Goal: Task Accomplishment & Management: Manage account settings

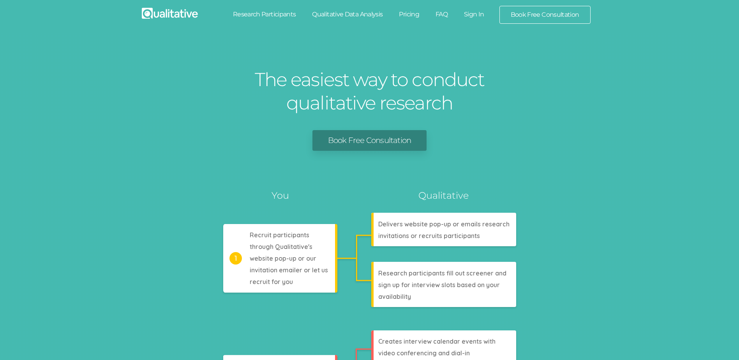
click at [475, 12] on link "Sign In" at bounding box center [474, 14] width 37 height 17
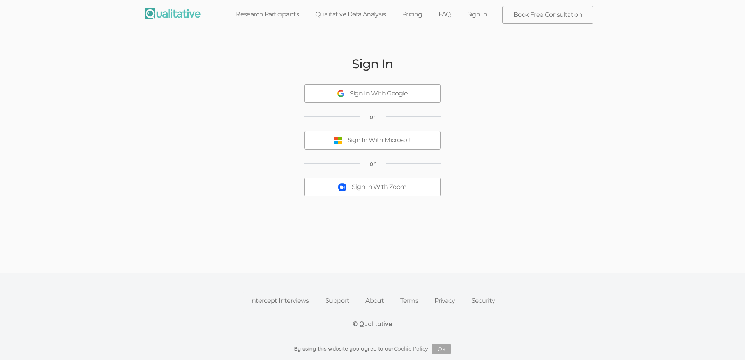
click at [378, 189] on div "Sign In With Zoom" at bounding box center [379, 187] width 55 height 9
click at [396, 188] on div "Sign In With Zoom" at bounding box center [379, 187] width 55 height 9
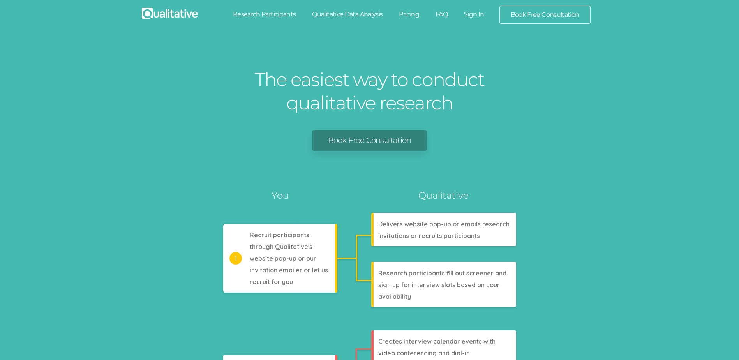
click at [475, 15] on link "Sign In" at bounding box center [474, 14] width 37 height 17
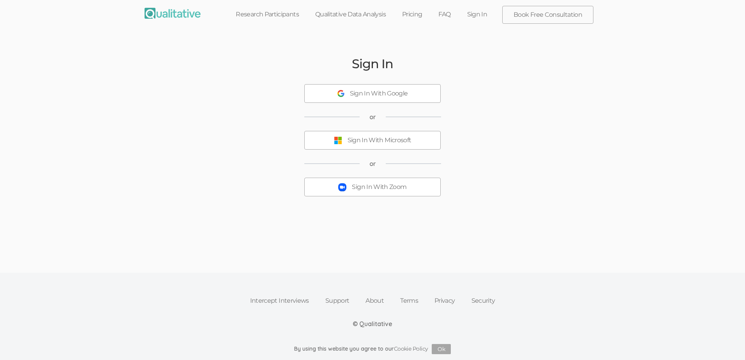
click at [261, 11] on link "Research Participants" at bounding box center [266, 14] width 79 height 17
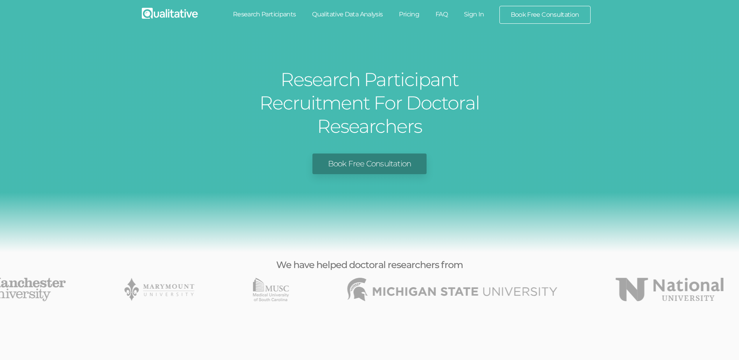
click at [476, 11] on link "Sign In" at bounding box center [474, 14] width 37 height 17
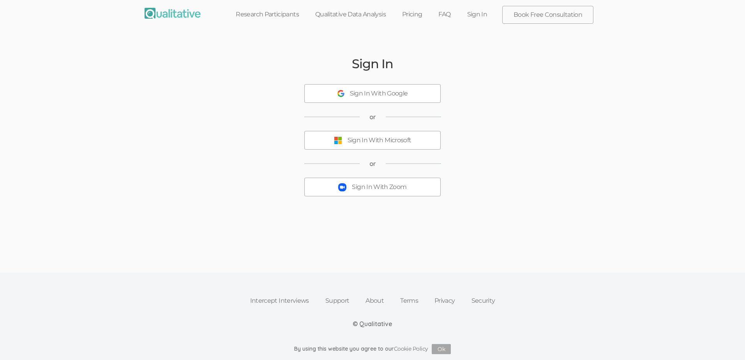
click at [376, 181] on button "Sign In With Zoom" at bounding box center [372, 187] width 136 height 19
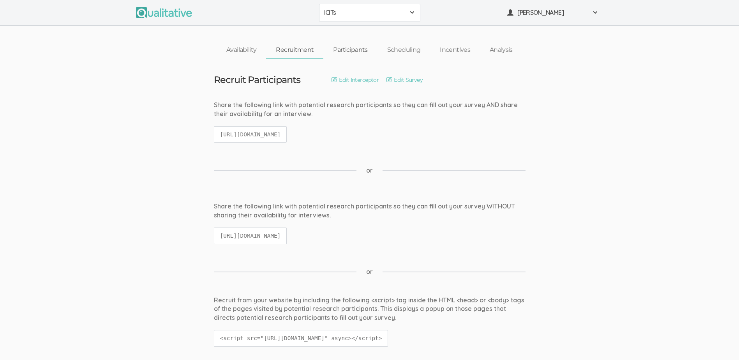
click at [353, 51] on link "Participants" at bounding box center [350, 50] width 54 height 17
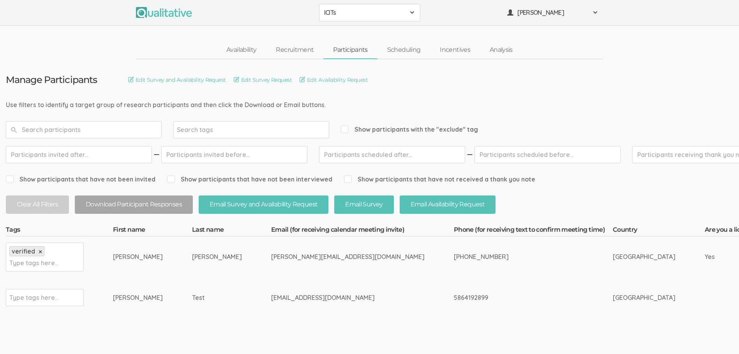
drag, startPoint x: 301, startPoint y: 257, endPoint x: 213, endPoint y: 261, distance: 88.9
copy tr "gretchen@lightofhopewc.org"
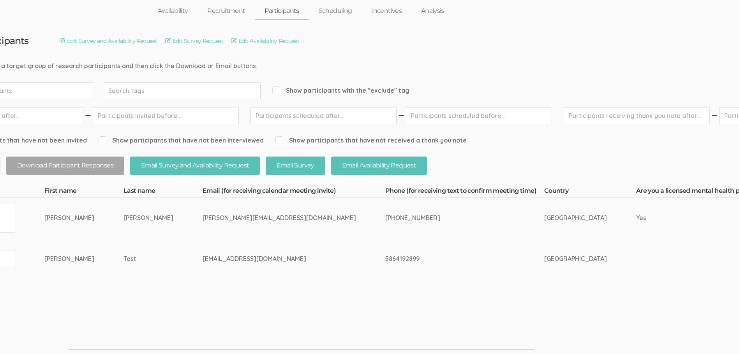
scroll to position [39, 0]
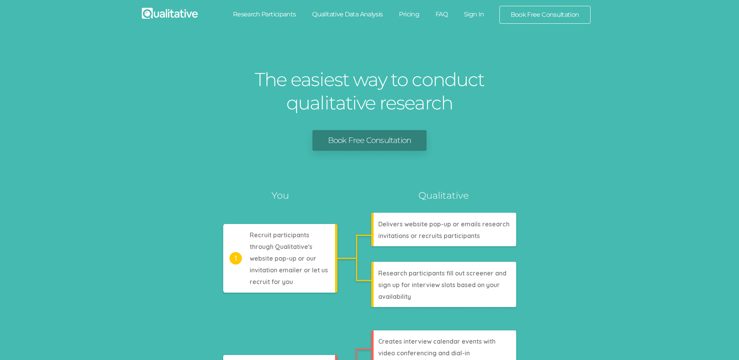
click at [474, 16] on link "Sign In" at bounding box center [474, 14] width 37 height 17
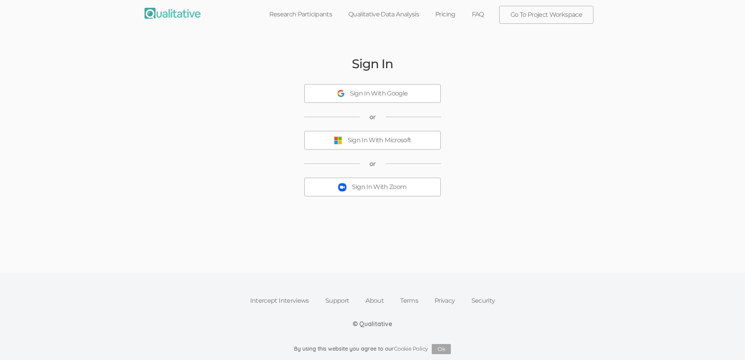
click at [375, 191] on button "Sign In With Zoom" at bounding box center [372, 187] width 136 height 19
